Goal: Task Accomplishment & Management: Use online tool/utility

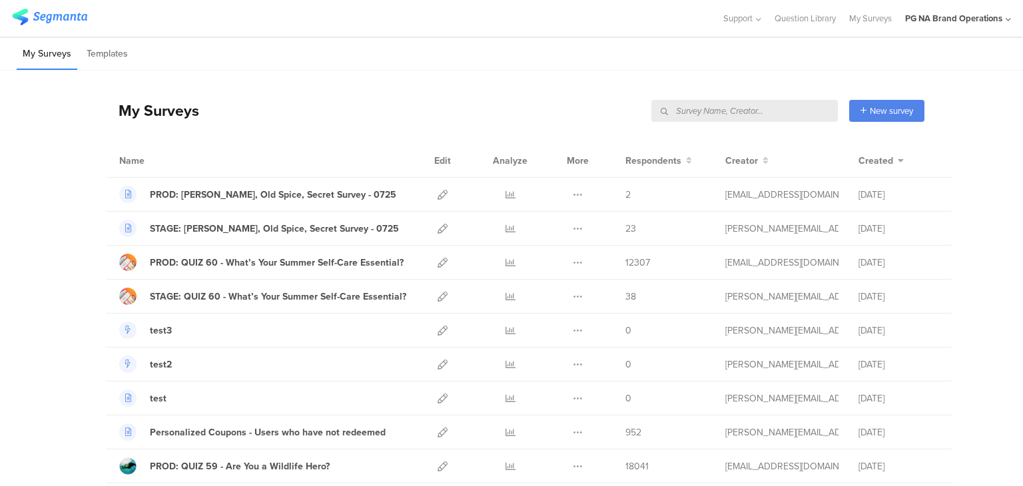
click at [773, 115] on input "text" at bounding box center [744, 111] width 186 height 22
type input "data"
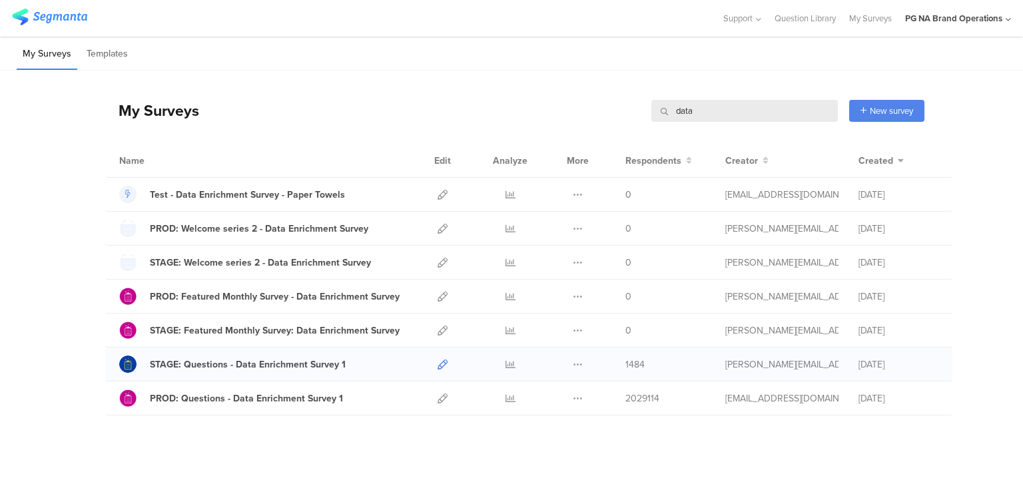
click at [438, 360] on icon at bounding box center [443, 365] width 10 height 10
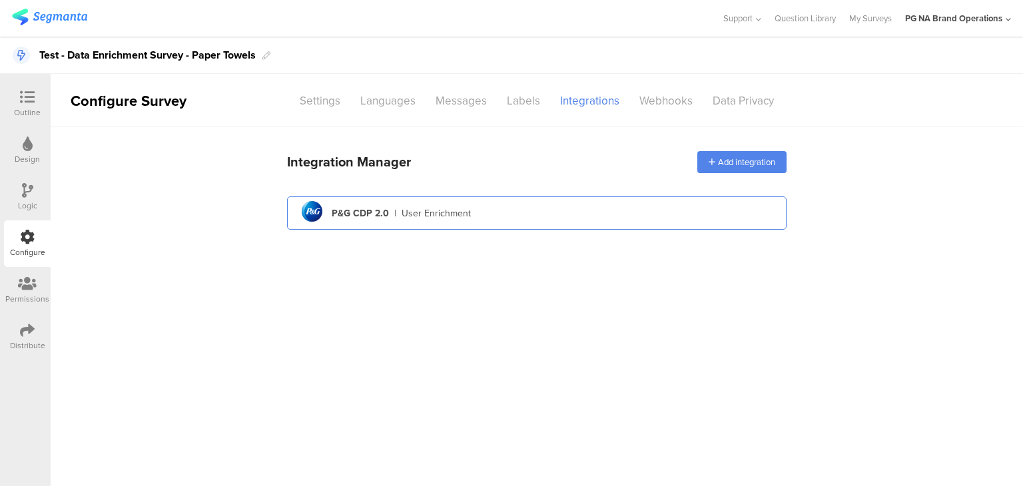
click at [434, 200] on div "pg logo P&G CDP 2.0 | User Enrichment" at bounding box center [537, 213] width 478 height 33
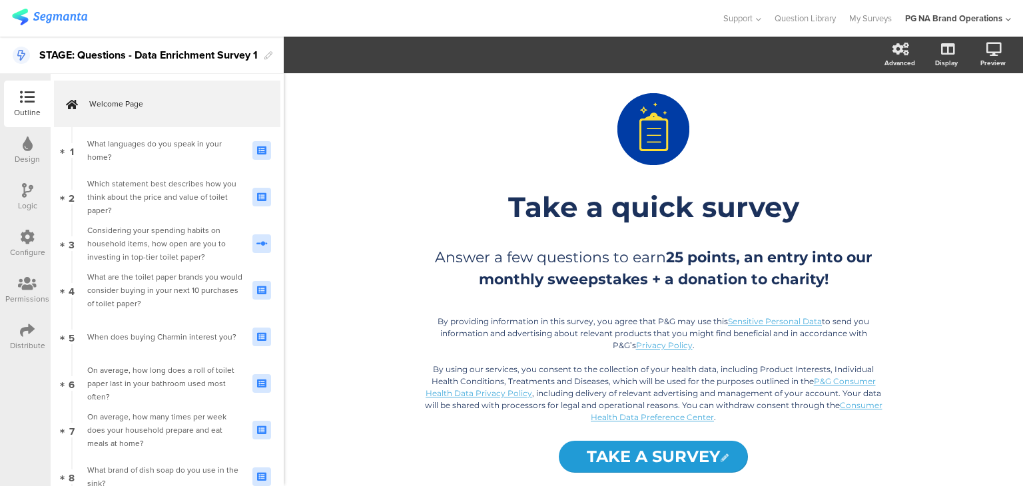
click at [20, 249] on div "Configure" at bounding box center [27, 252] width 35 height 12
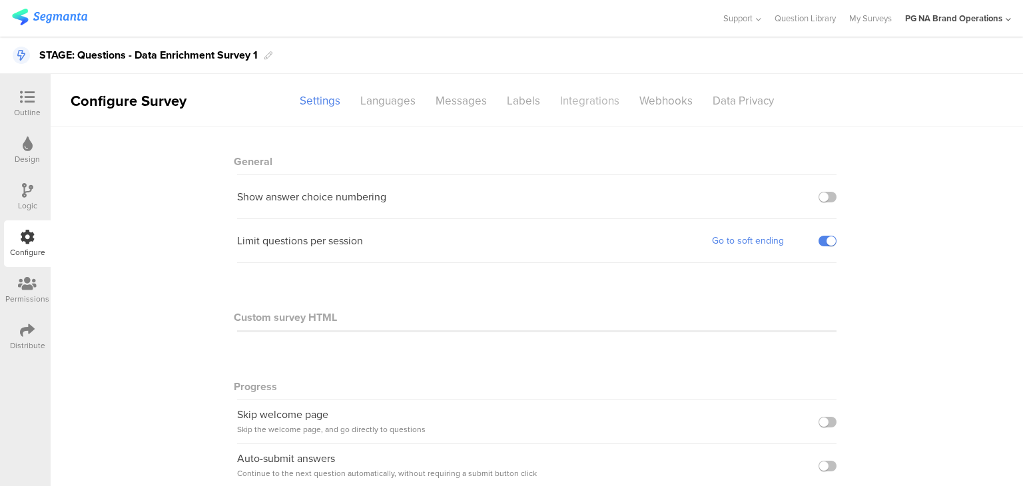
click at [577, 90] on div "Integrations" at bounding box center [589, 100] width 79 height 23
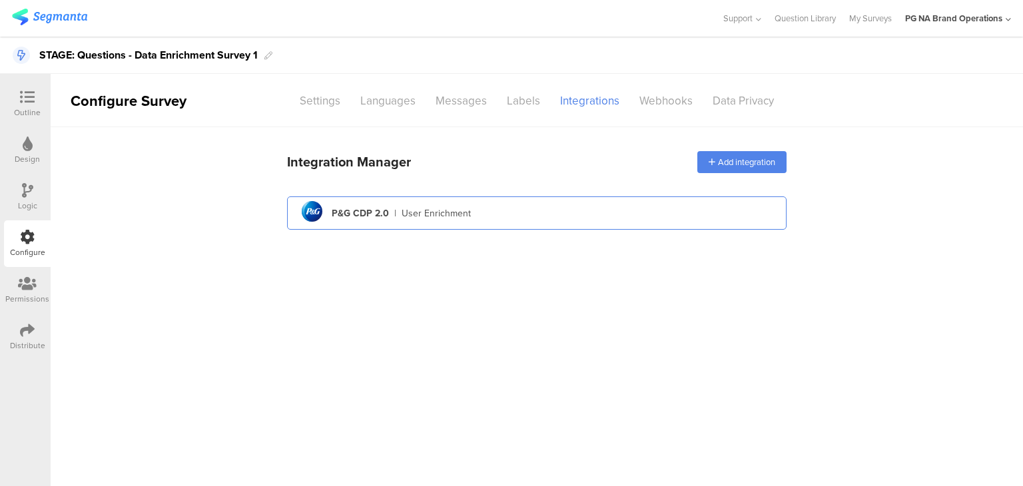
click at [444, 210] on div "User Enrichment" at bounding box center [436, 213] width 69 height 14
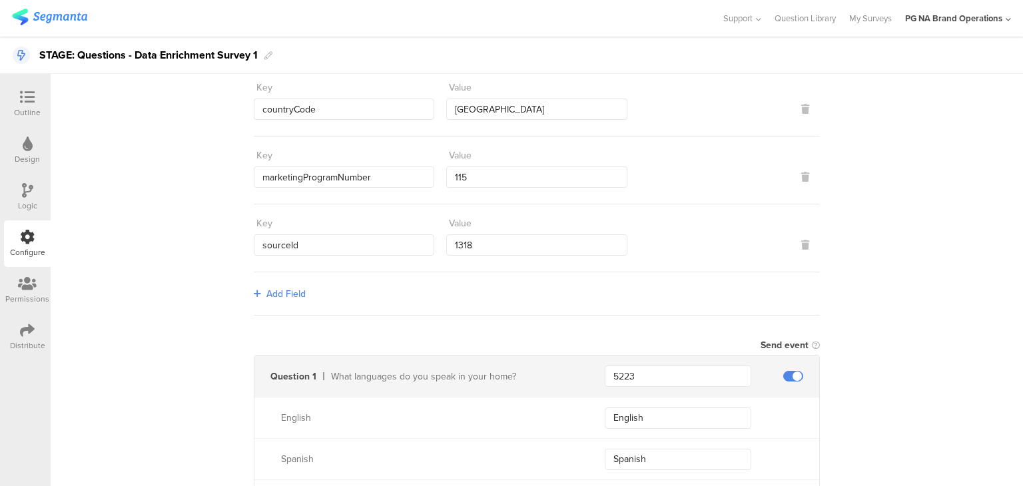
scroll to position [85, 0]
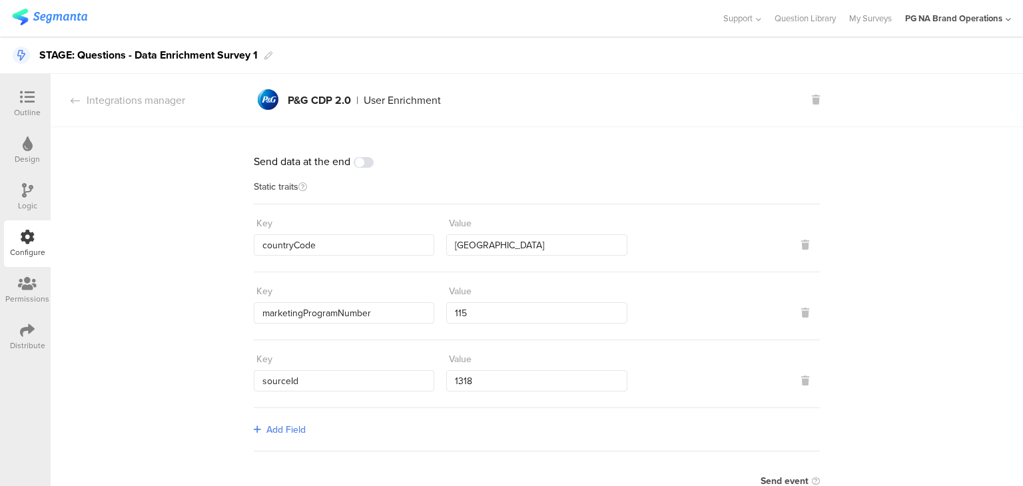
click at [135, 110] on section "Integrations manager pg logo P&G CDP 2.0 | User Enrichment pg logo P&G CDP 2.0 …" at bounding box center [537, 100] width 972 height 53
click at [128, 103] on div "Integrations manager" at bounding box center [118, 100] width 135 height 15
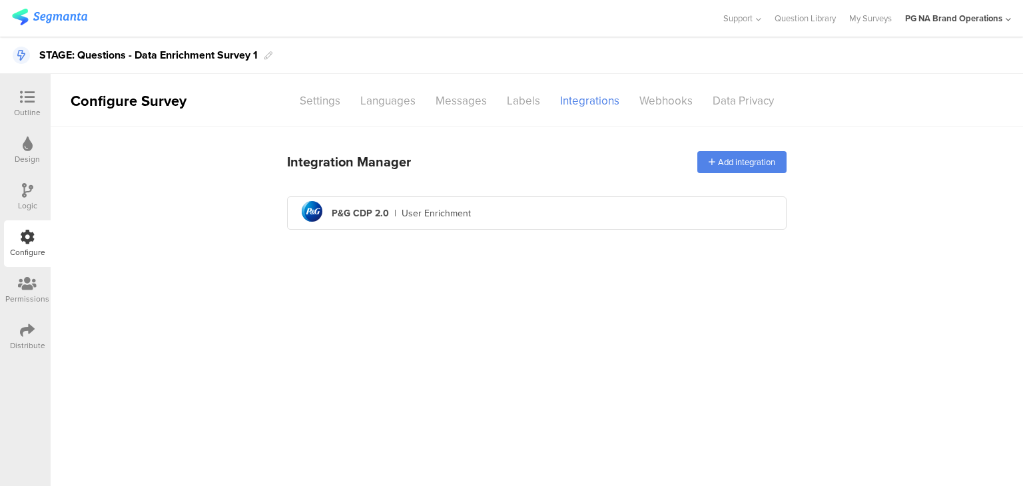
scroll to position [0, 0]
click at [240, 145] on div "Integration Manager Add integration pg logo P&G CDP 2.0 | User Enrichment" at bounding box center [537, 181] width 972 height 108
